Goal: Task Accomplishment & Management: Complete application form

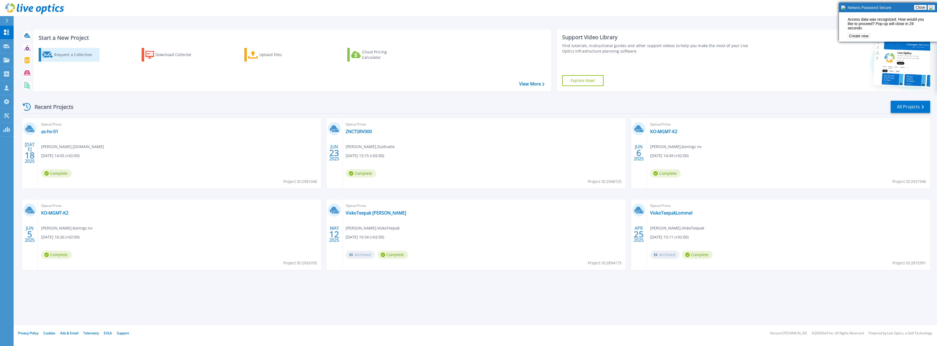
click at [61, 53] on div "Request a Collection" at bounding box center [76, 54] width 44 height 11
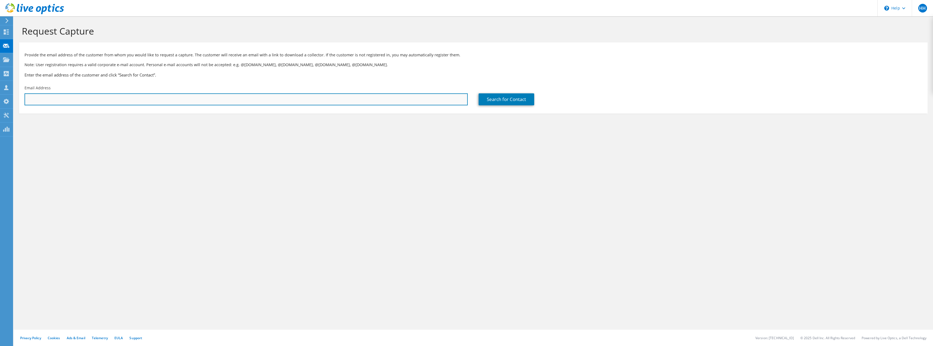
click at [102, 100] on input "text" at bounding box center [246, 99] width 443 height 12
drag, startPoint x: 52, startPoint y: 102, endPoint x: -8, endPoint y: 91, distance: 61.7
click at [0, 91] on html "HH Channel Partner hardware hardware hardware@bechtle.be Bechtle Direct My Prof…" at bounding box center [466, 173] width 933 height 346
paste input "Maxim.De.Coninck@sarens.com>"
type input "Maxim.De.Coninck@sarens.com"
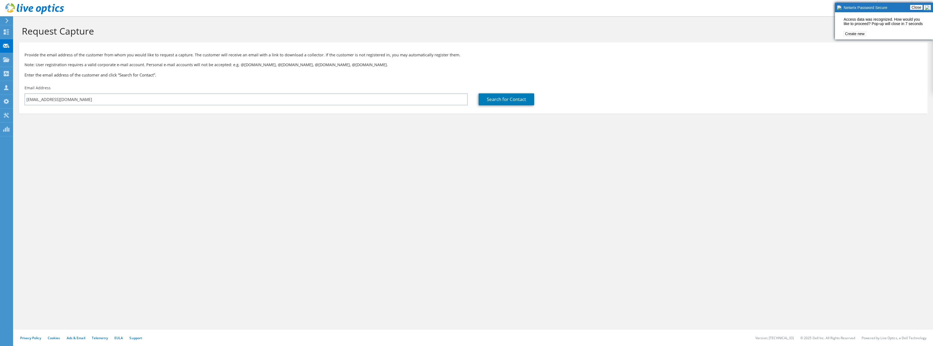
click at [231, 175] on div "Request Capture Provide the email address of the customer from whom you would l…" at bounding box center [473, 181] width 919 height 330
click at [506, 100] on link "Search for Contact" at bounding box center [507, 99] width 56 height 12
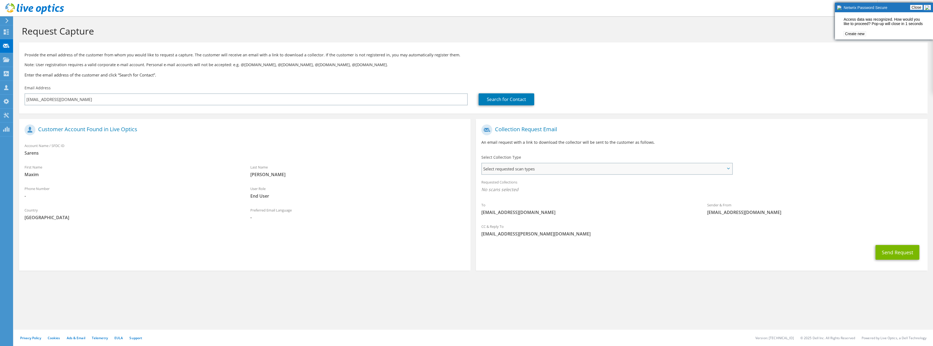
click at [498, 168] on span "Select requested scan types" at bounding box center [607, 168] width 250 height 11
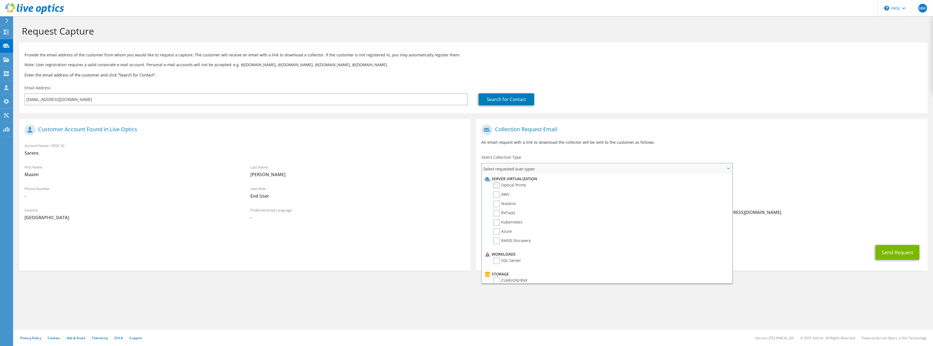
click at [496, 185] on label "Optical Prime" at bounding box center [509, 185] width 33 height 7
click at [0, 0] on input "Optical Prime" at bounding box center [0, 0] width 0 height 0
click at [737, 114] on div "Collection Request Email An email request with a link to download the collector…" at bounding box center [701, 193] width 457 height 159
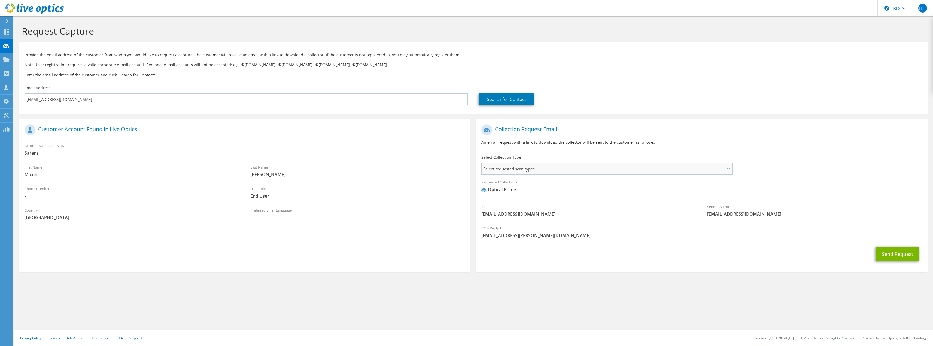
click at [532, 168] on span "Select requested scan types" at bounding box center [607, 168] width 250 height 11
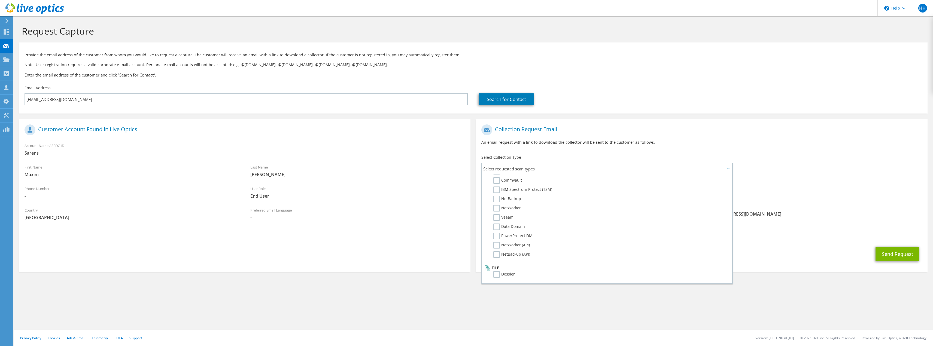
click at [699, 314] on div "Request Capture Provide the email address of the customer from whom you would l…" at bounding box center [473, 181] width 919 height 330
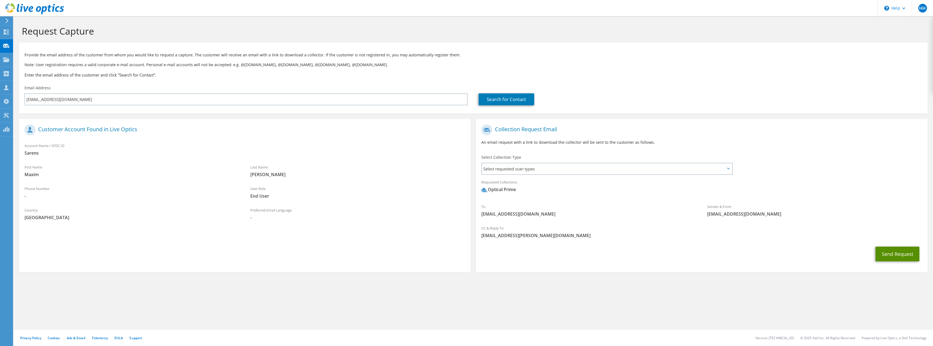
click at [889, 254] on button "Send Request" at bounding box center [897, 254] width 44 height 15
